Goal: Task Accomplishment & Management: Manage account settings

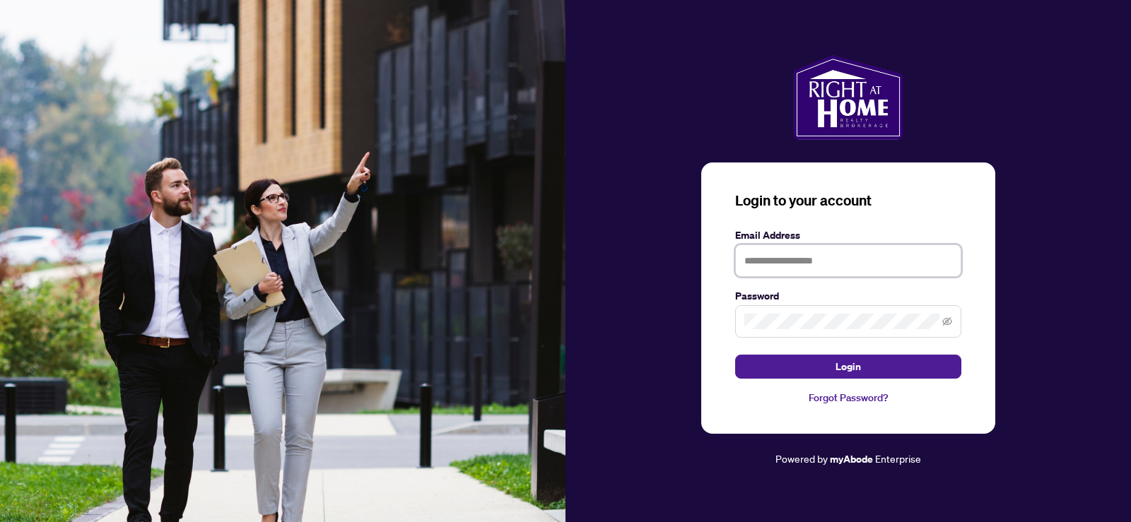
click at [868, 267] on input "text" at bounding box center [848, 261] width 226 height 33
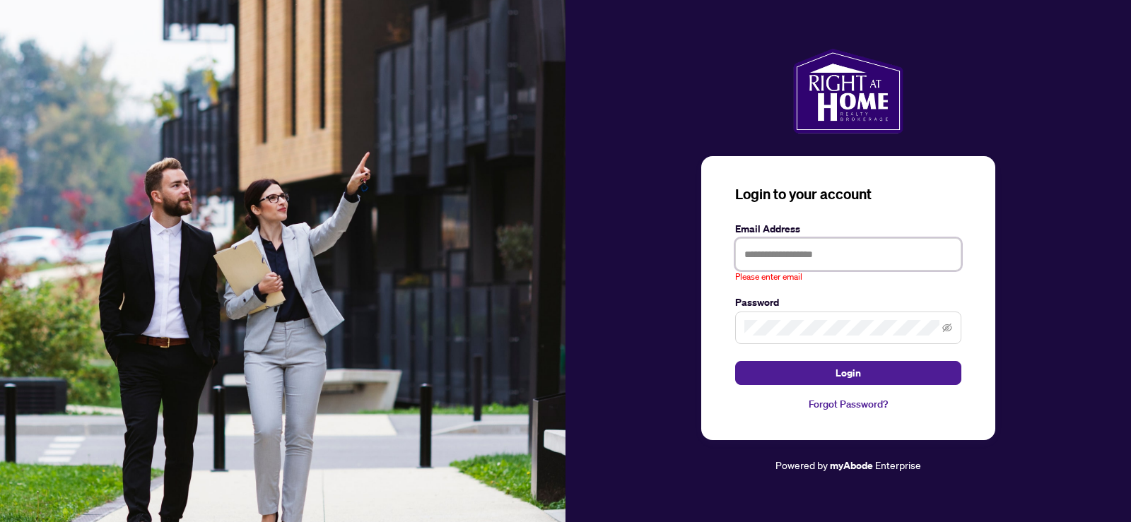
type input "**********"
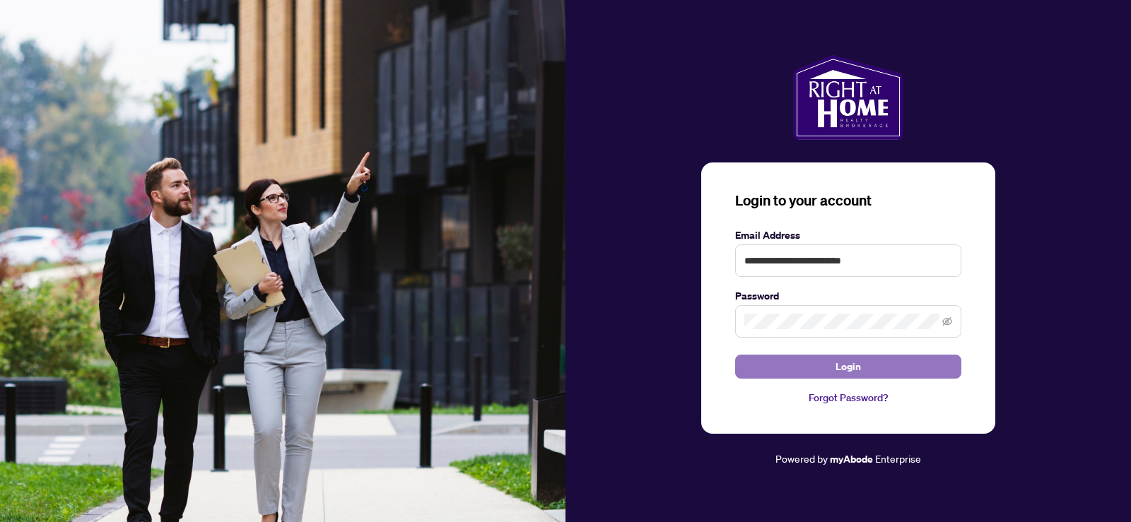
drag, startPoint x: 843, startPoint y: 364, endPoint x: 809, endPoint y: 355, distance: 35.2
click at [833, 369] on button "Login" at bounding box center [848, 367] width 226 height 24
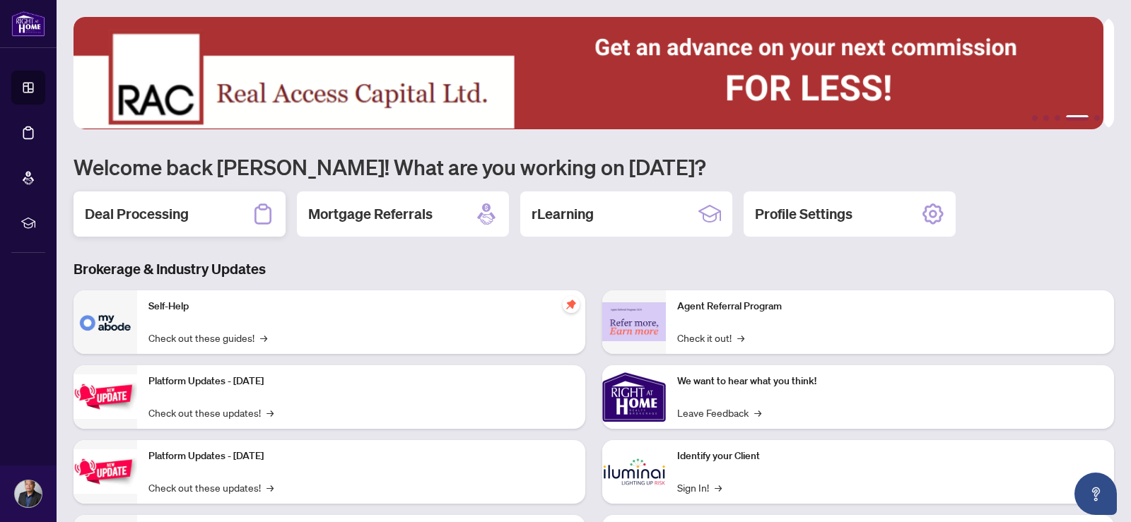
click at [197, 209] on div "Deal Processing" at bounding box center [180, 214] width 212 height 45
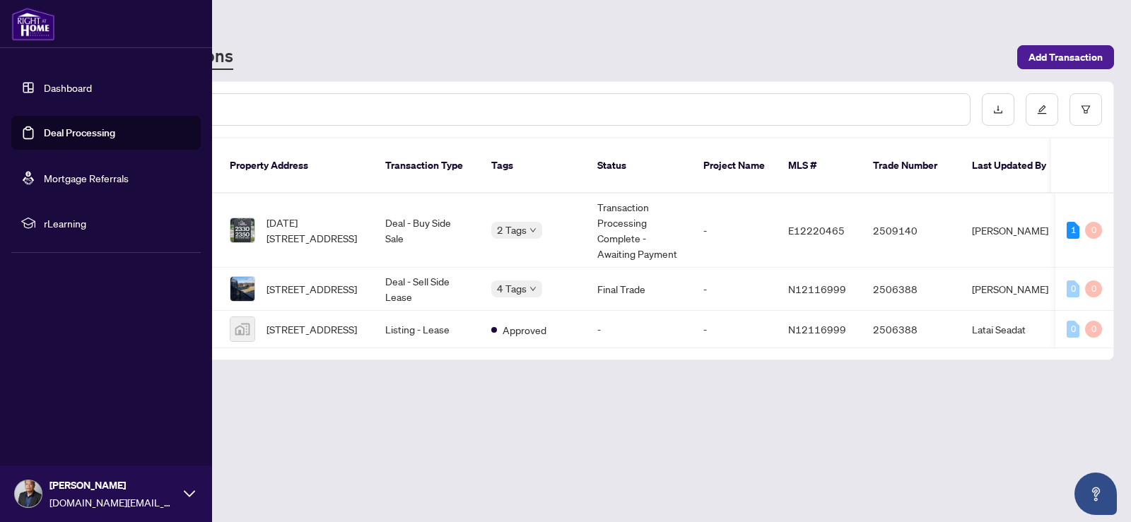
click at [40, 485] on div "[PERSON_NAME] [DOMAIN_NAME][EMAIL_ADDRESS][DOMAIN_NAME]" at bounding box center [106, 494] width 212 height 57
click at [65, 493] on div "[PERSON_NAME] [DOMAIN_NAME][EMAIL_ADDRESS][DOMAIN_NAME]" at bounding box center [112, 494] width 127 height 33
click at [74, 484] on span "[PERSON_NAME]" at bounding box center [112, 486] width 127 height 16
click at [62, 421] on span "Logout" at bounding box center [57, 410] width 32 height 23
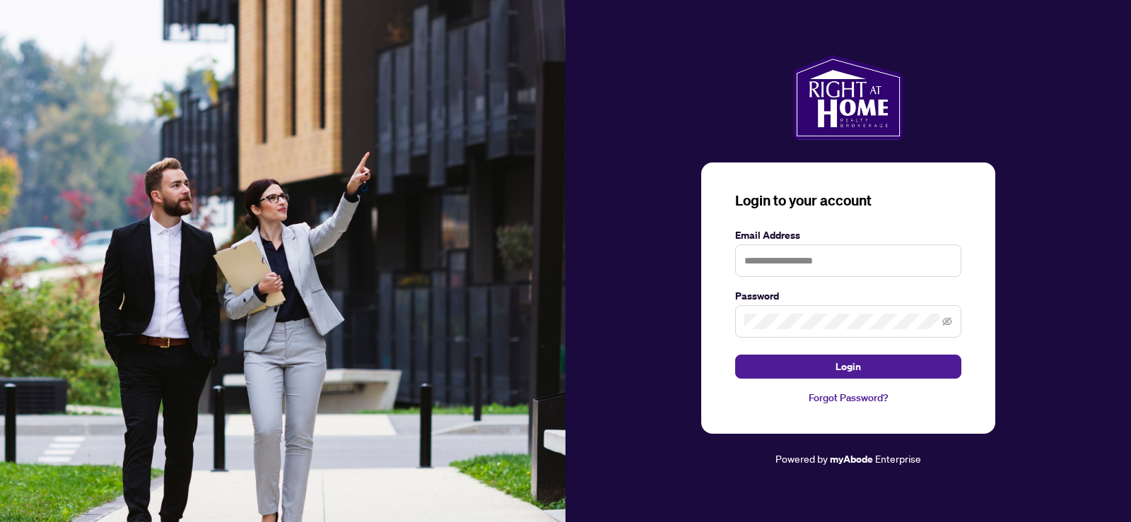
click at [640, 195] on div "Login to your account Email Address Password Login Forgot Password? Powered by …" at bounding box center [849, 261] width 566 height 412
drag, startPoint x: 1118, startPoint y: 4, endPoint x: 655, endPoint y: 408, distance: 614.2
click at [655, 408] on div "Login to your account Email Address Password Login Forgot Password? Powered by …" at bounding box center [849, 261] width 566 height 412
